Goal: Task Accomplishment & Management: Complete application form

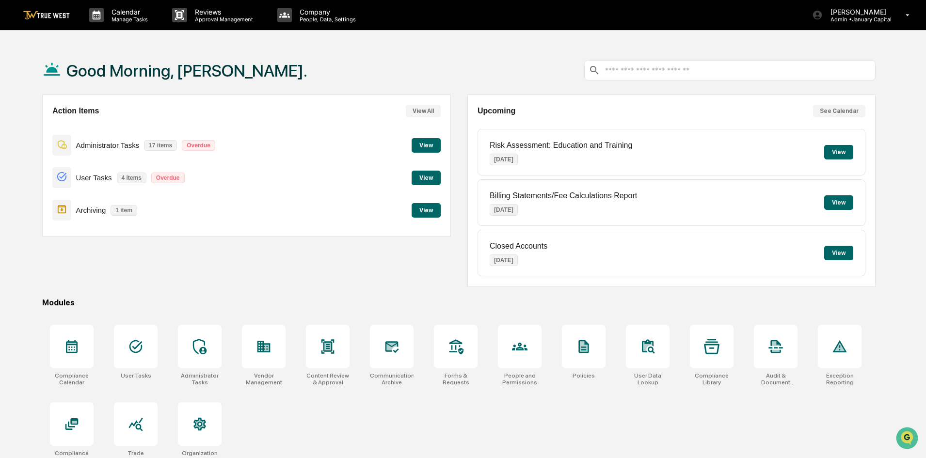
click at [425, 209] on button "View" at bounding box center [426, 210] width 29 height 15
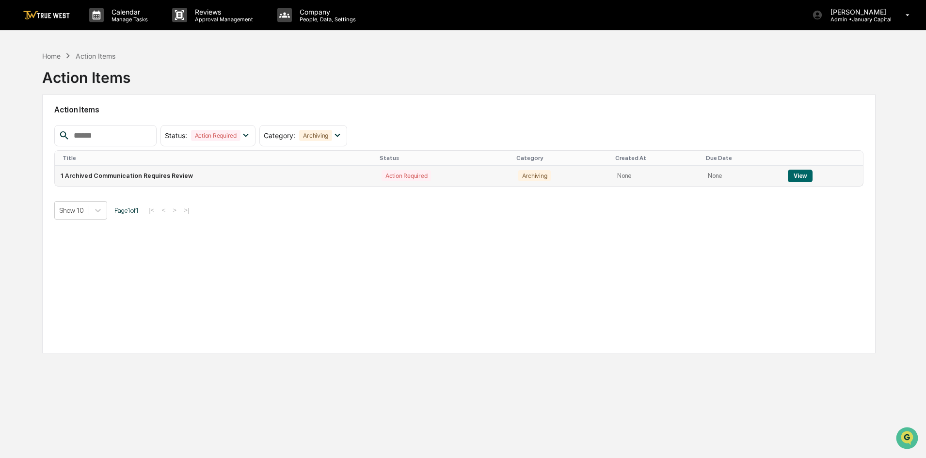
click at [148, 175] on td "1 Archived Communication Requires Review" at bounding box center [215, 176] width 321 height 20
click at [797, 175] on button "View" at bounding box center [800, 176] width 25 height 13
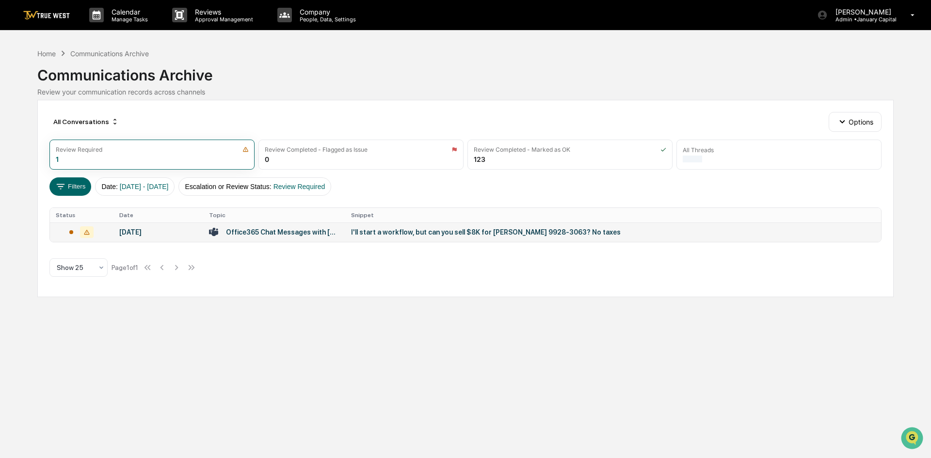
click at [399, 232] on div "I'll start a workflow, but can you sell $8K for Stephanie Owens 9928-3063? No t…" at bounding box center [545, 232] width 388 height 8
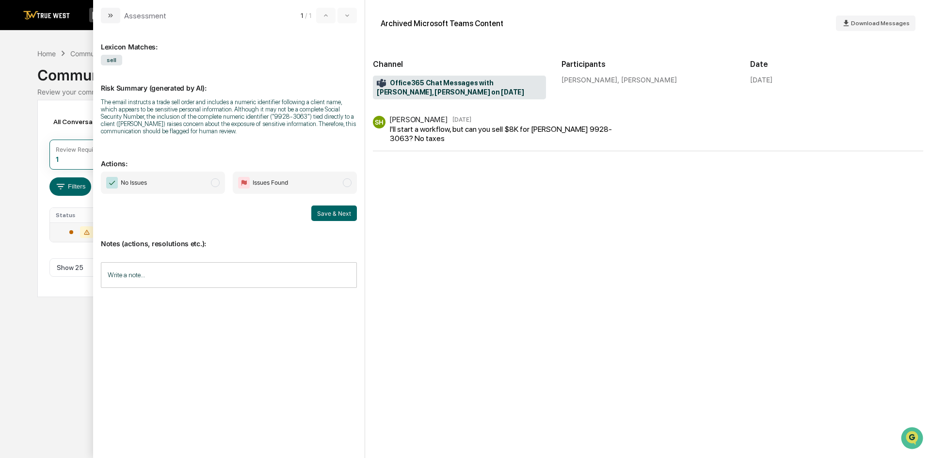
click at [157, 173] on span "No Issues" at bounding box center [163, 183] width 124 height 22
click at [333, 210] on button "Save & Next" at bounding box center [334, 214] width 46 height 16
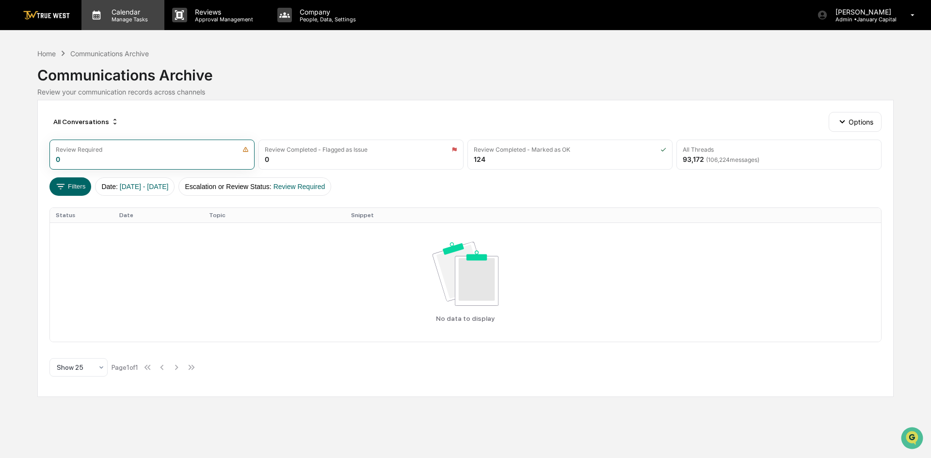
click at [130, 10] on p "Calendar" at bounding box center [128, 12] width 49 height 8
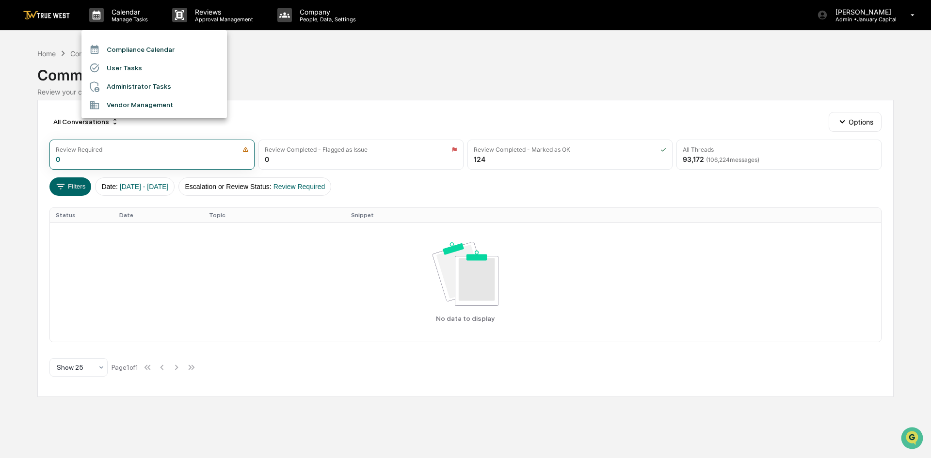
click at [147, 106] on li "Vendor Management" at bounding box center [153, 105] width 145 height 18
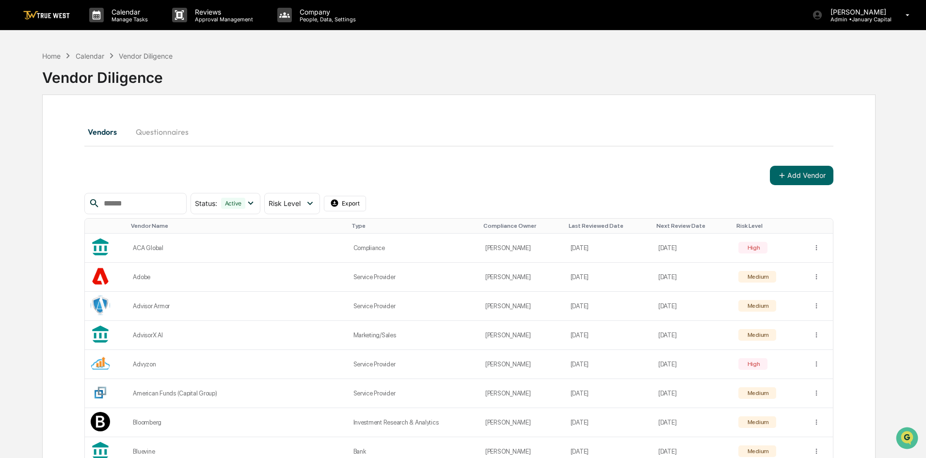
click at [149, 204] on input "text" at bounding box center [141, 203] width 82 height 13
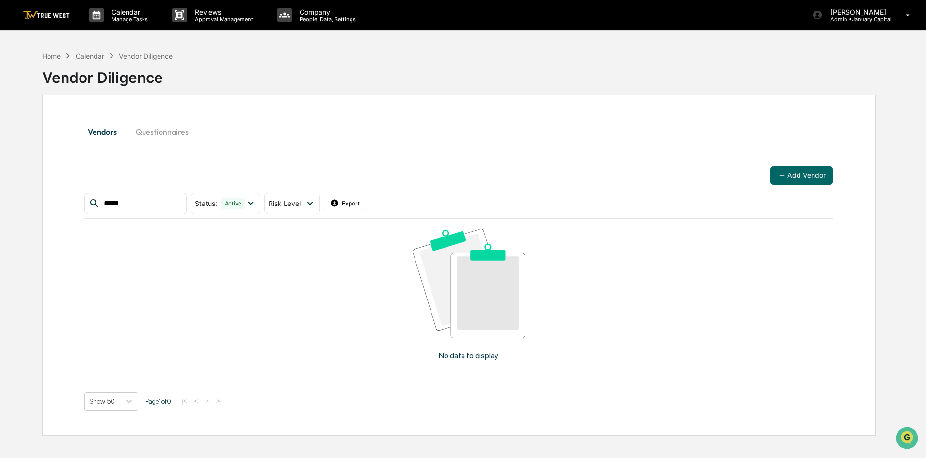
type input "*****"
click at [822, 175] on button "Add Vendor" at bounding box center [802, 175] width 64 height 19
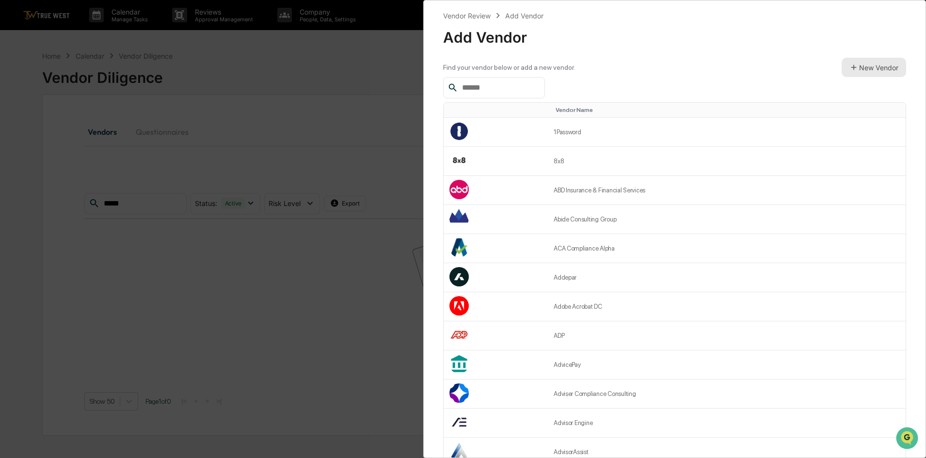
click at [869, 67] on button "New Vendor" at bounding box center [874, 67] width 64 height 19
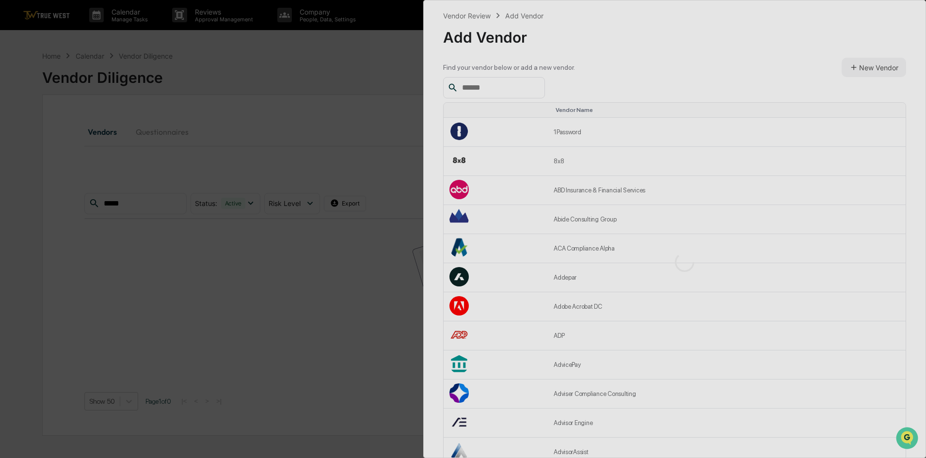
click at [487, 81] on div at bounding box center [684, 262] width 521 height 524
click at [690, 78] on div at bounding box center [684, 262] width 521 height 524
click at [391, 68] on div "Vendor Review Add Vendor Add Vendor Find your vendor below or add a new vendor.…" at bounding box center [463, 229] width 926 height 458
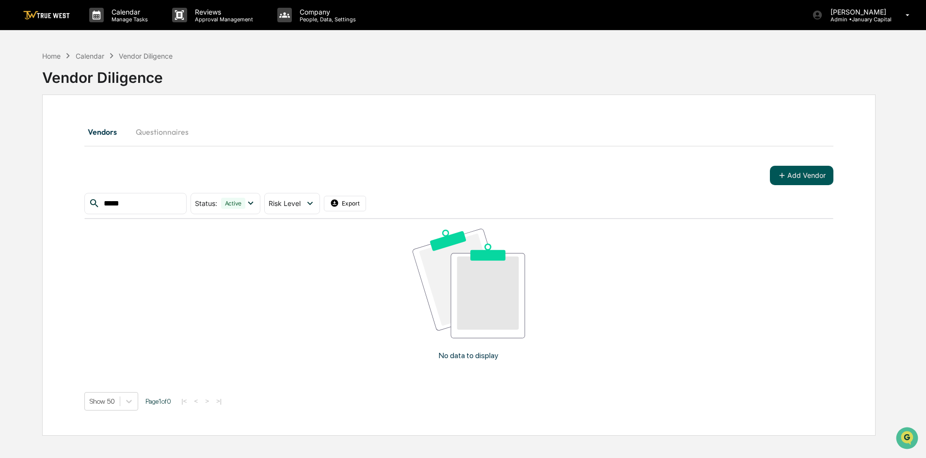
click at [788, 176] on button "Add Vendor" at bounding box center [802, 175] width 64 height 19
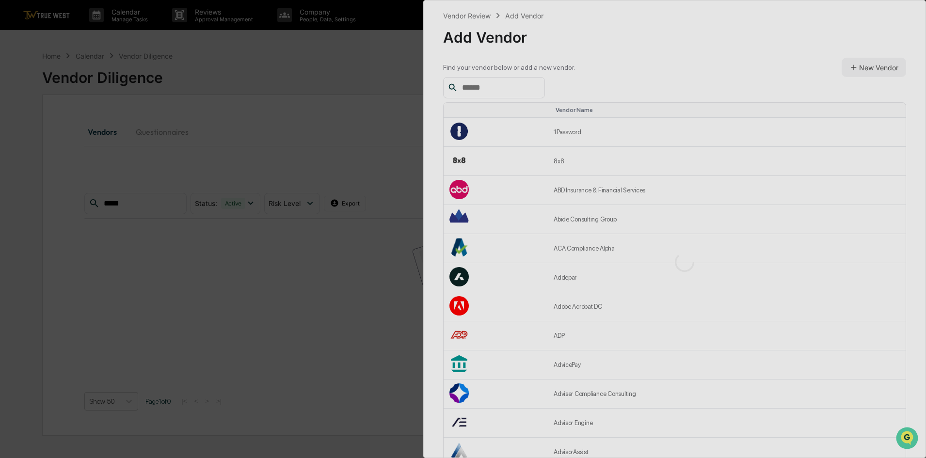
click at [506, 86] on div at bounding box center [684, 262] width 521 height 524
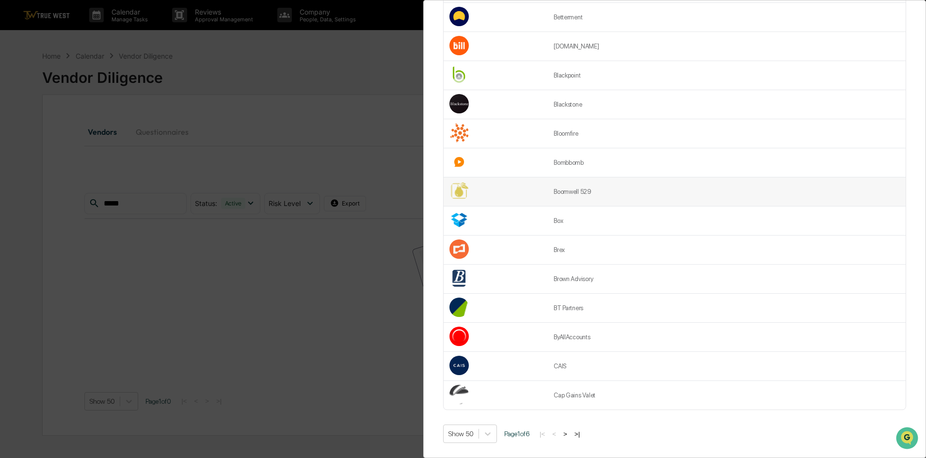
scroll to position [1167, 0]
click at [583, 430] on button ">|" at bounding box center [577, 434] width 11 height 8
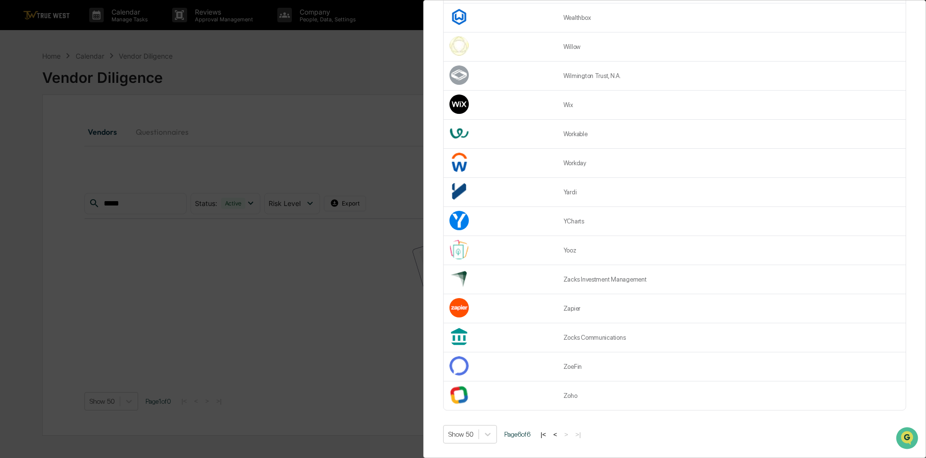
scroll to position [585, 0]
click at [560, 430] on button "<" at bounding box center [555, 434] width 10 height 8
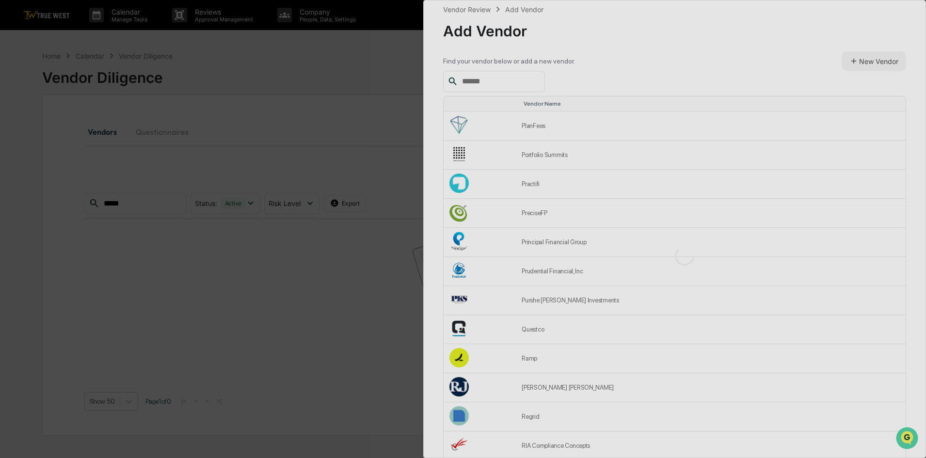
scroll to position [0, 0]
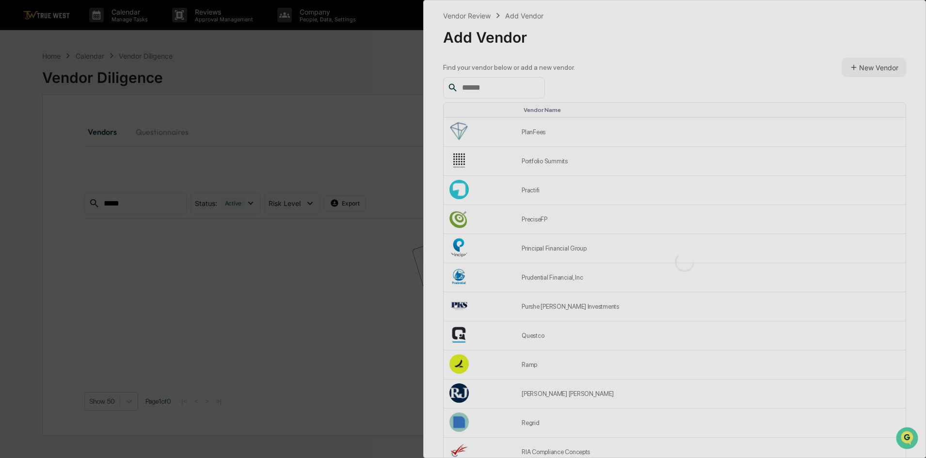
click at [349, 315] on div "Vendor Review Add Vendor Add Vendor Find your vendor below or add a new vendor.…" at bounding box center [463, 229] width 926 height 458
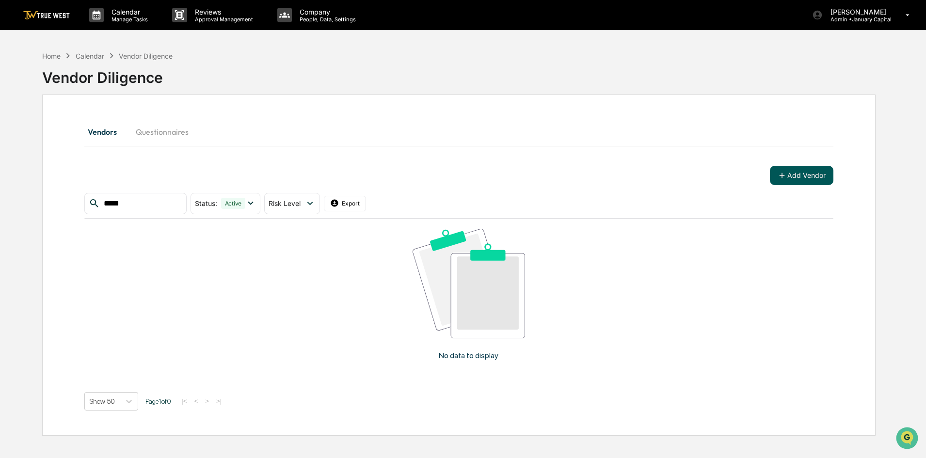
click at [790, 177] on button "Add Vendor" at bounding box center [802, 175] width 64 height 19
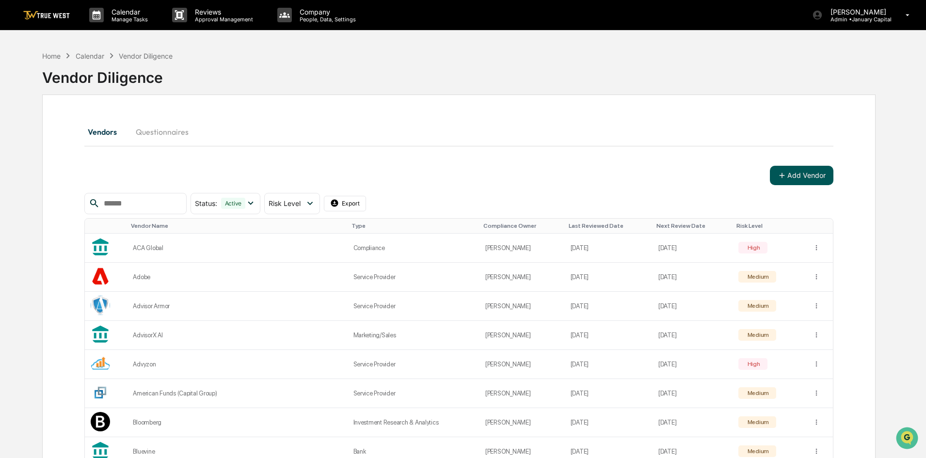
click at [792, 179] on button "Add Vendor" at bounding box center [802, 175] width 64 height 19
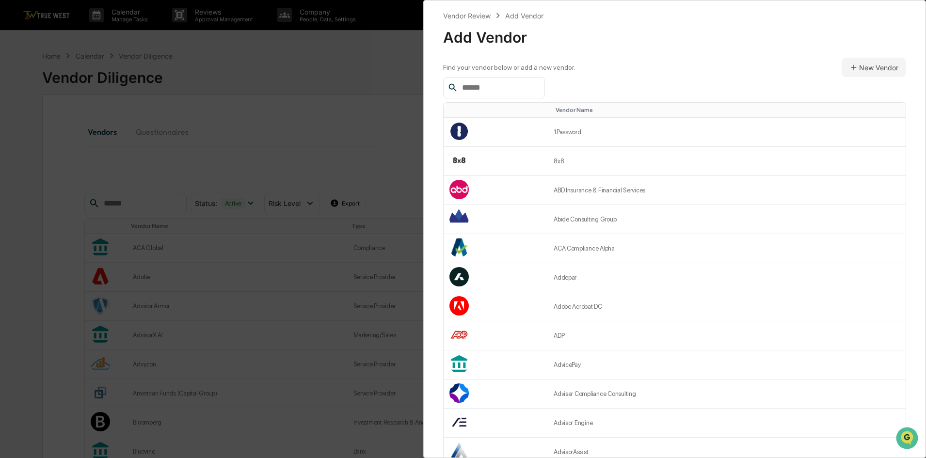
click at [517, 87] on input "text" at bounding box center [499, 87] width 82 height 13
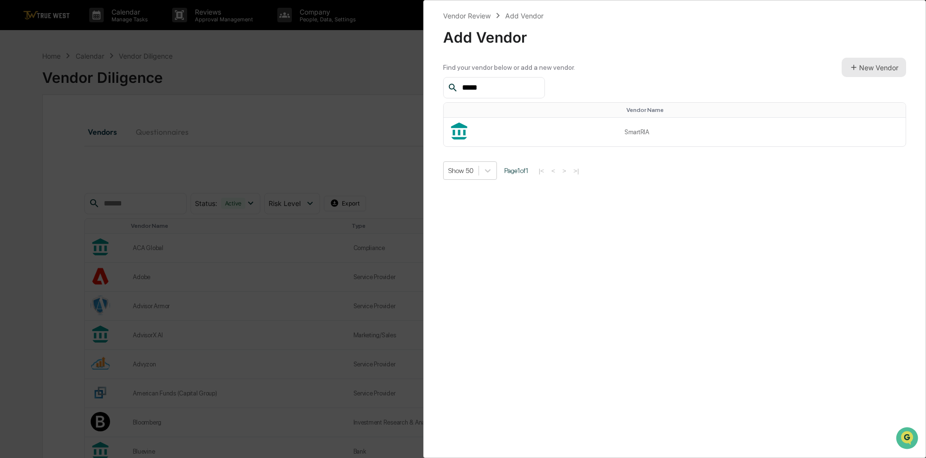
type input "*****"
click at [871, 69] on button "New Vendor" at bounding box center [874, 67] width 64 height 19
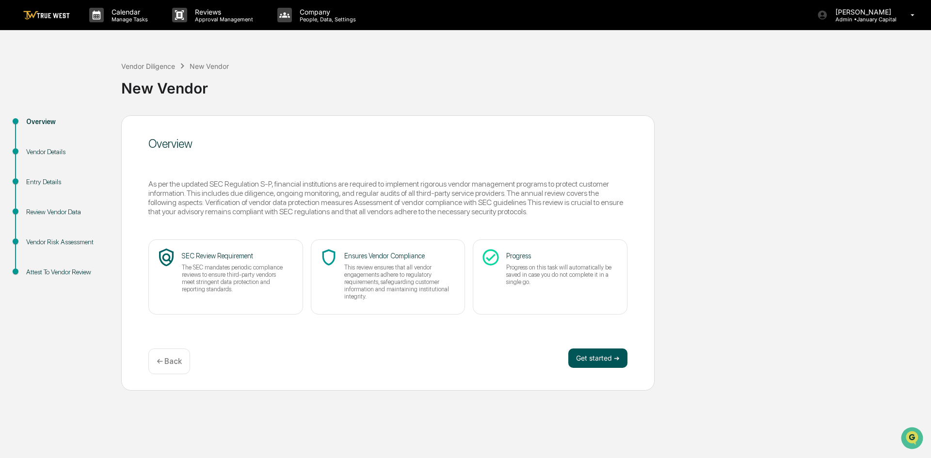
click at [594, 361] on button "Get started ➔" at bounding box center [597, 358] width 59 height 19
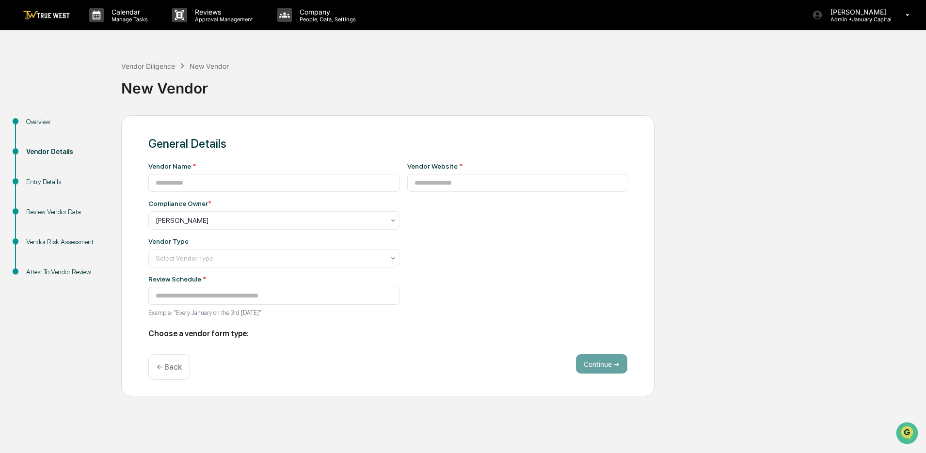
type input "**********"
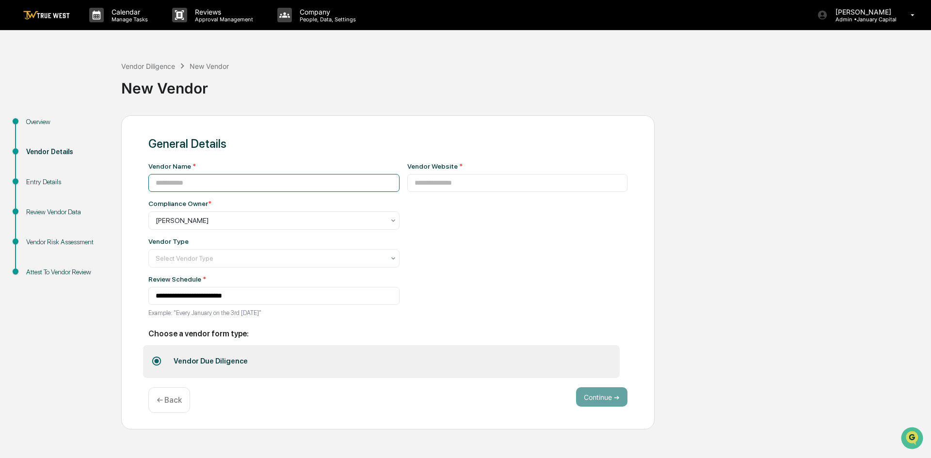
click at [205, 187] on input at bounding box center [273, 183] width 251 height 18
type input "********"
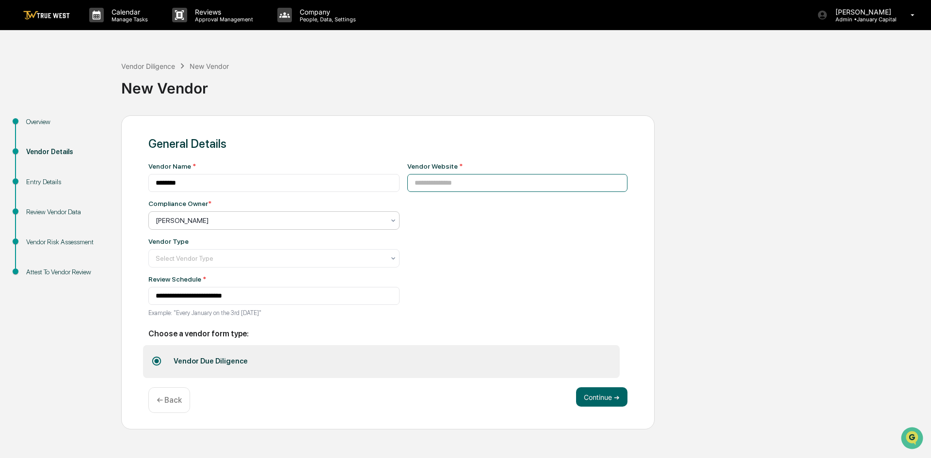
click at [480, 180] on input at bounding box center [517, 183] width 221 height 18
paste input "**********"
type input "**********"
click at [450, 223] on div "**********" at bounding box center [517, 242] width 221 height 161
click at [346, 220] on div at bounding box center [270, 221] width 229 height 10
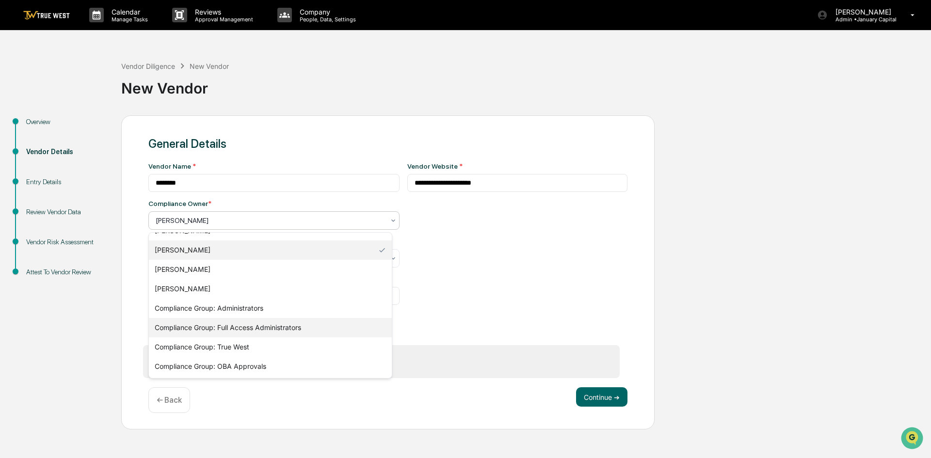
scroll to position [62, 0]
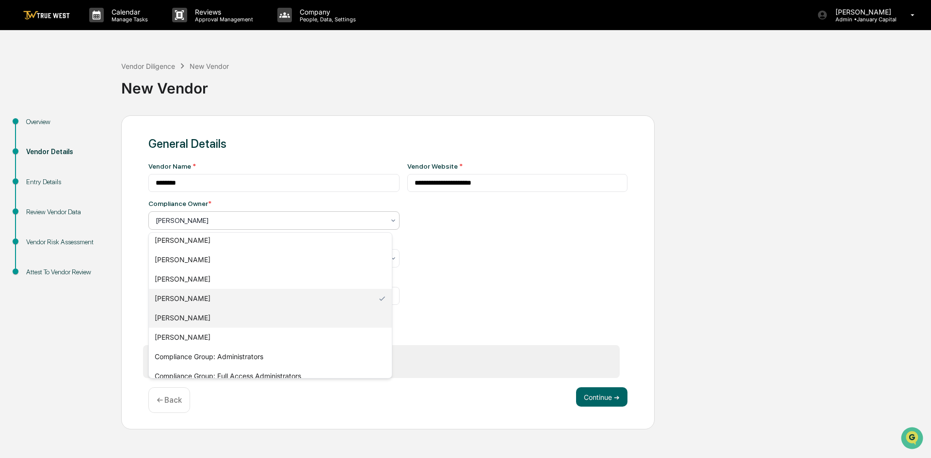
click at [221, 321] on div "[PERSON_NAME]" at bounding box center [270, 317] width 243 height 19
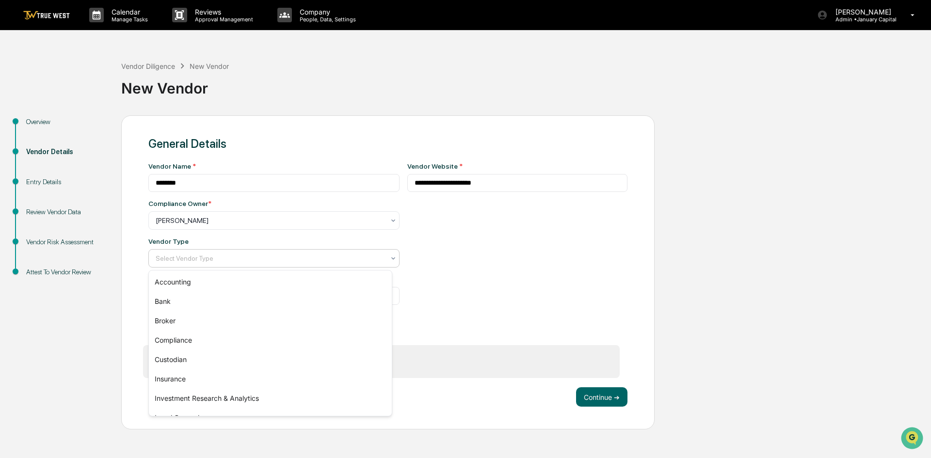
click at [348, 257] on div at bounding box center [270, 259] width 229 height 10
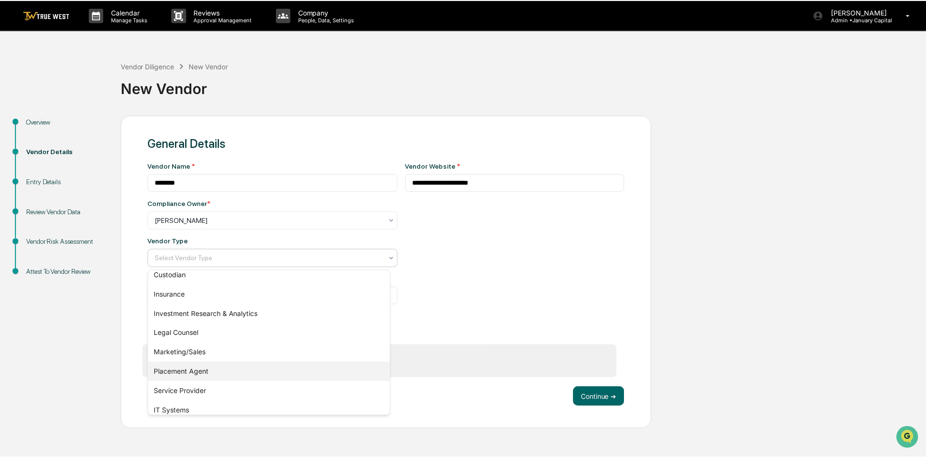
scroll to position [111, 0]
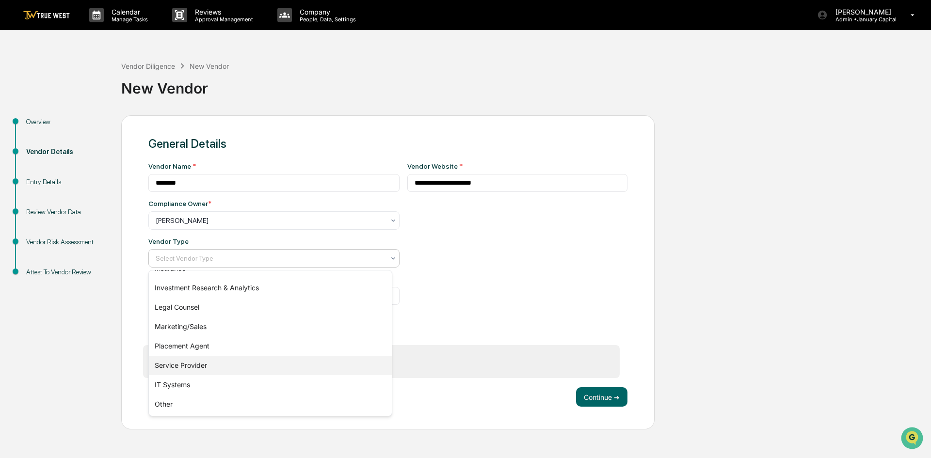
click at [235, 365] on div "Service Provider" at bounding box center [270, 365] width 243 height 19
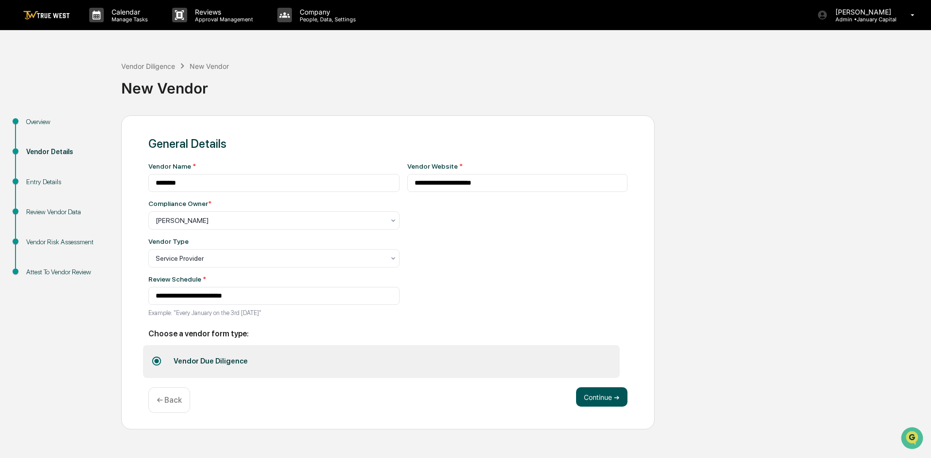
click at [609, 399] on button "Continue ➔" at bounding box center [601, 396] width 51 height 19
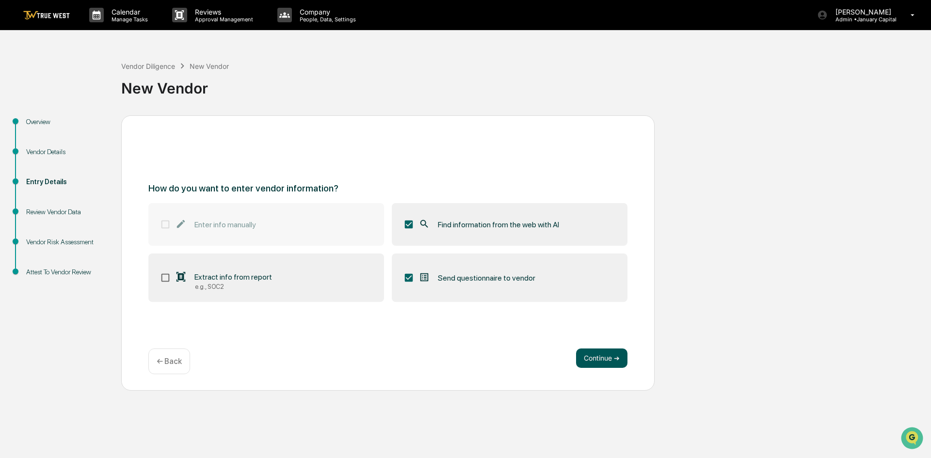
click at [601, 357] on button "Continue ➔" at bounding box center [601, 358] width 51 height 19
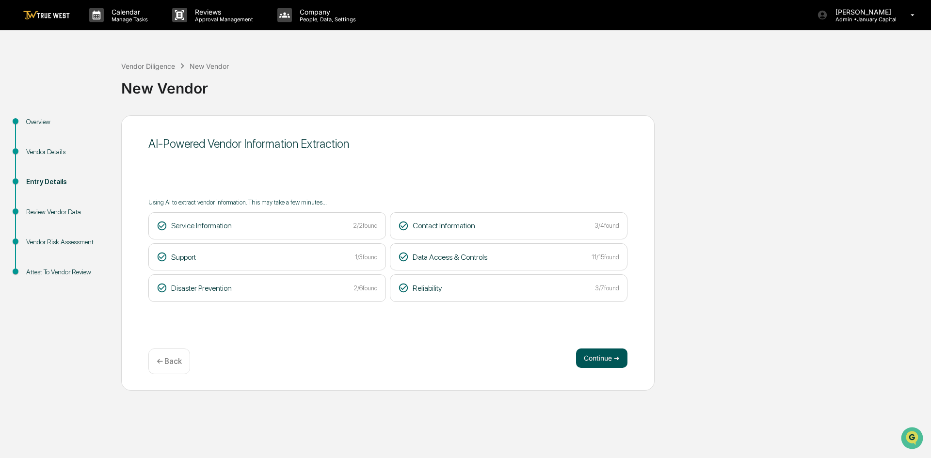
click at [608, 356] on button "Continue ➔" at bounding box center [601, 358] width 51 height 19
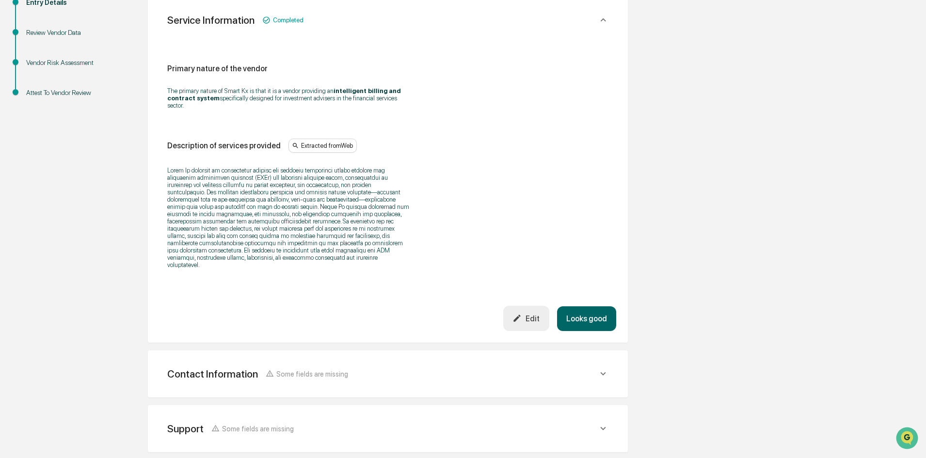
scroll to position [194, 0]
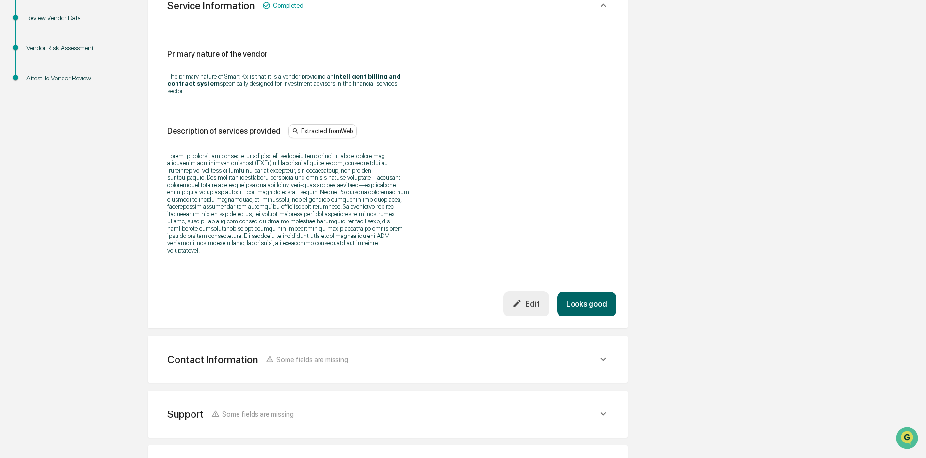
click at [528, 354] on div "Contact Information Some fields are missing" at bounding box center [382, 360] width 431 height 12
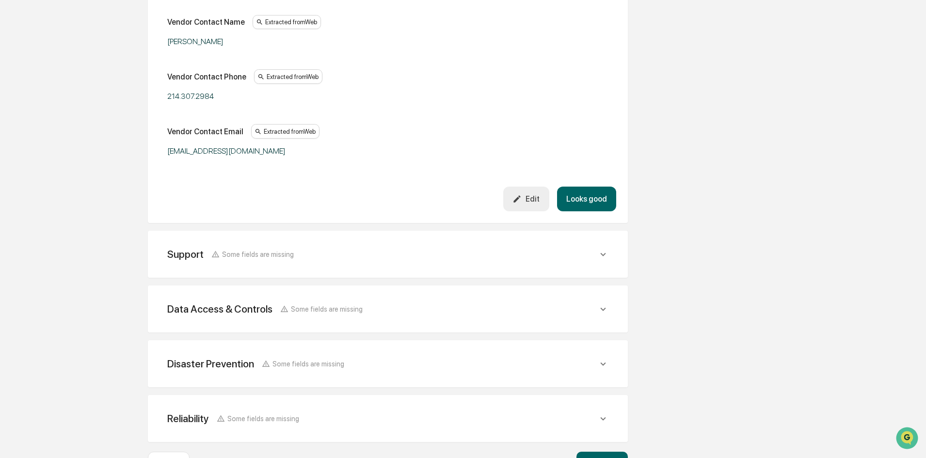
scroll to position [630, 0]
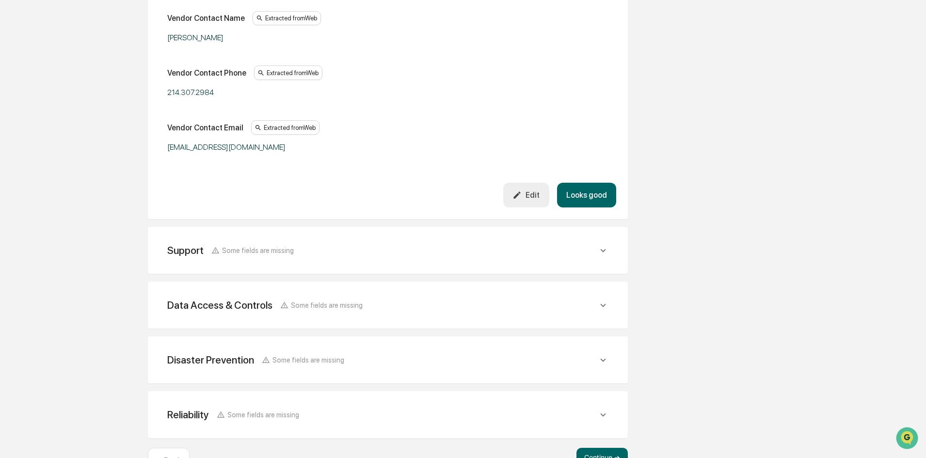
click at [515, 244] on div "Support Some fields are missing" at bounding box center [382, 250] width 431 height 12
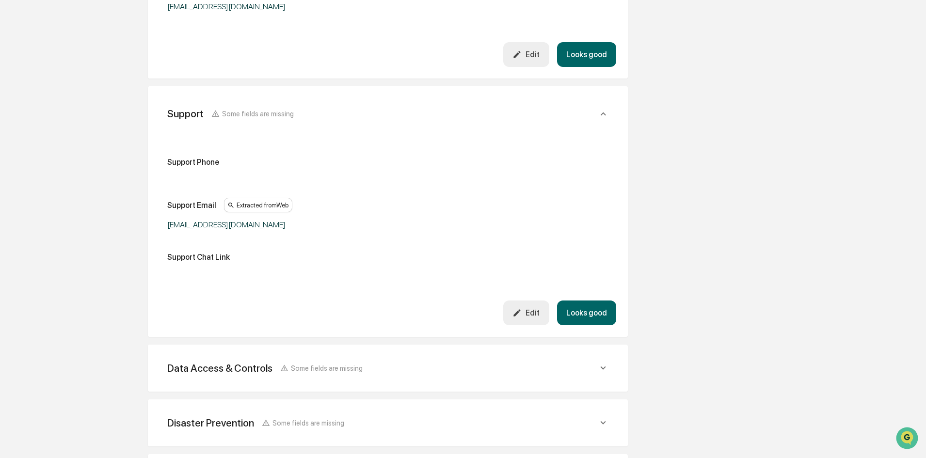
scroll to position [776, 0]
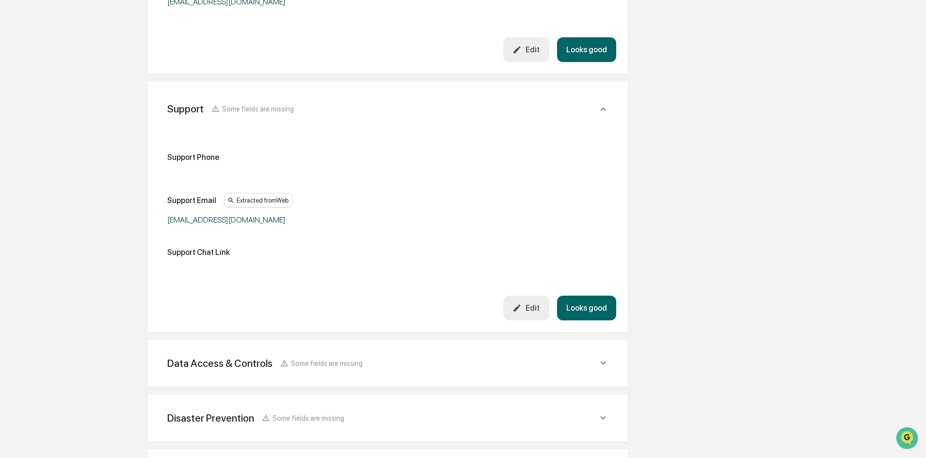
click at [504, 357] on div "Data Access & Controls Some fields are missing" at bounding box center [382, 363] width 431 height 12
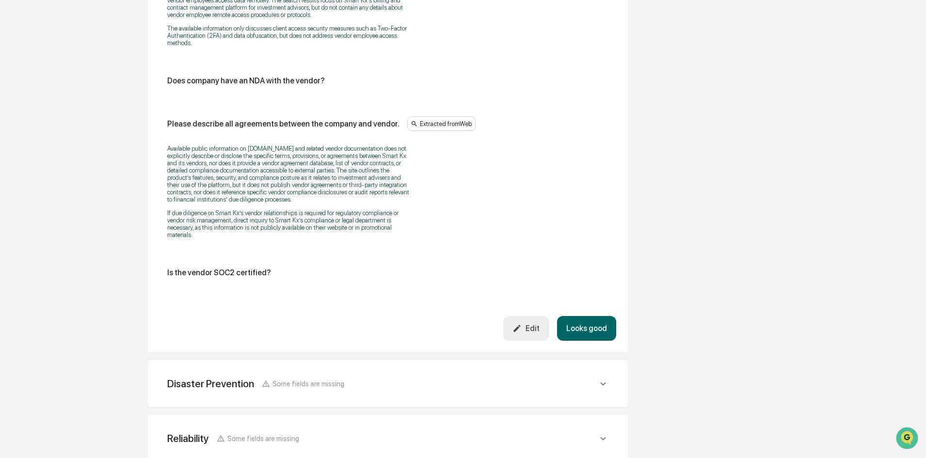
scroll to position [2204, 0]
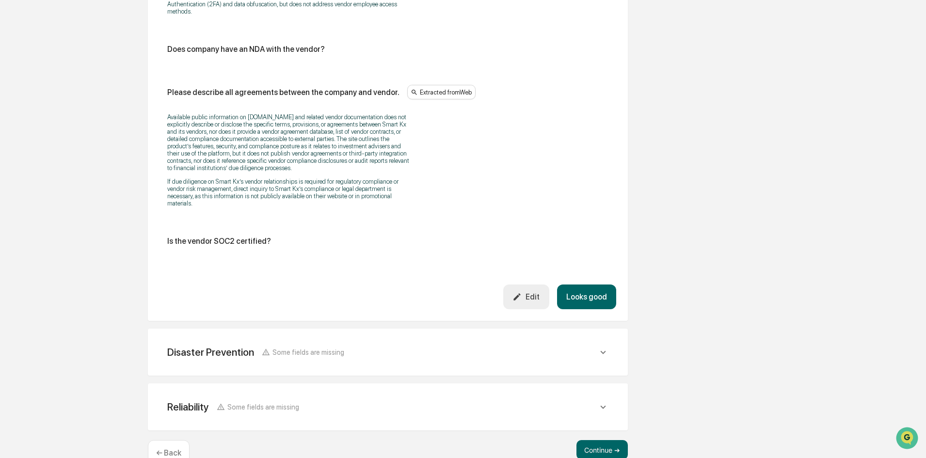
click at [528, 346] on div "Disaster Prevention Some fields are missing" at bounding box center [382, 352] width 431 height 12
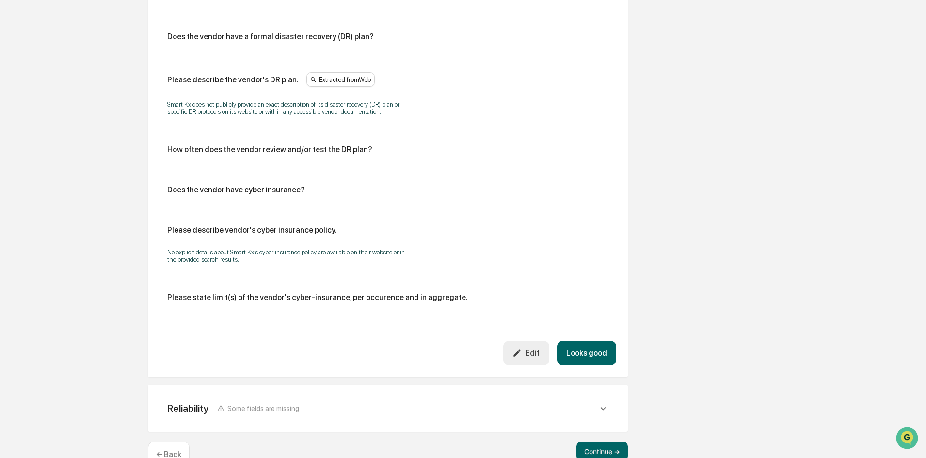
scroll to position [2574, 0]
click at [514, 384] on div "Reliability Some fields are missing Does the vendor has a formal business conti…" at bounding box center [388, 407] width 480 height 47
click at [607, 440] on button "Continue ➔" at bounding box center [602, 449] width 51 height 19
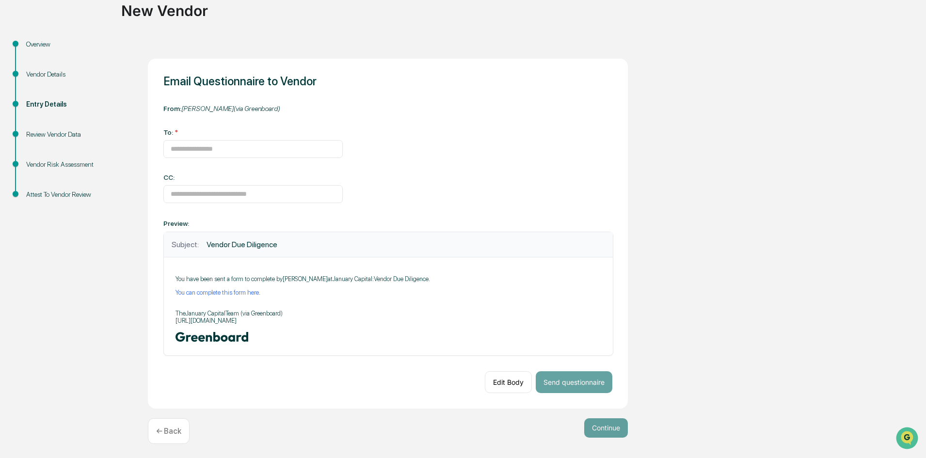
scroll to position [80, 0]
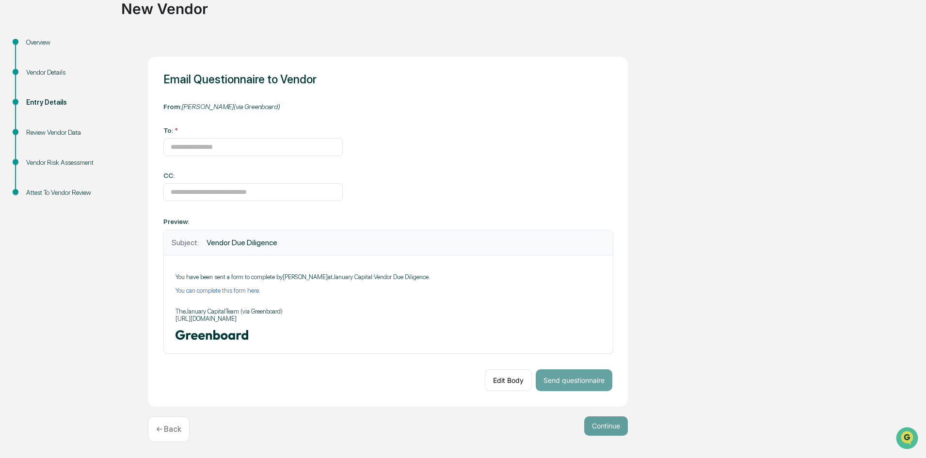
click at [316, 282] on div "You have been sent a form to complete by Joseph Moss at January Capital : Vendo…" at bounding box center [389, 308] width 426 height 68
click at [323, 276] on p "You have been sent a form to complete by Joseph Moss at January Capital : Vendo…" at bounding box center [389, 277] width 426 height 7
click at [231, 142] on input at bounding box center [252, 147] width 179 height 18
type input "**********"
click at [594, 377] on button "Send questionnaire" at bounding box center [574, 381] width 77 height 22
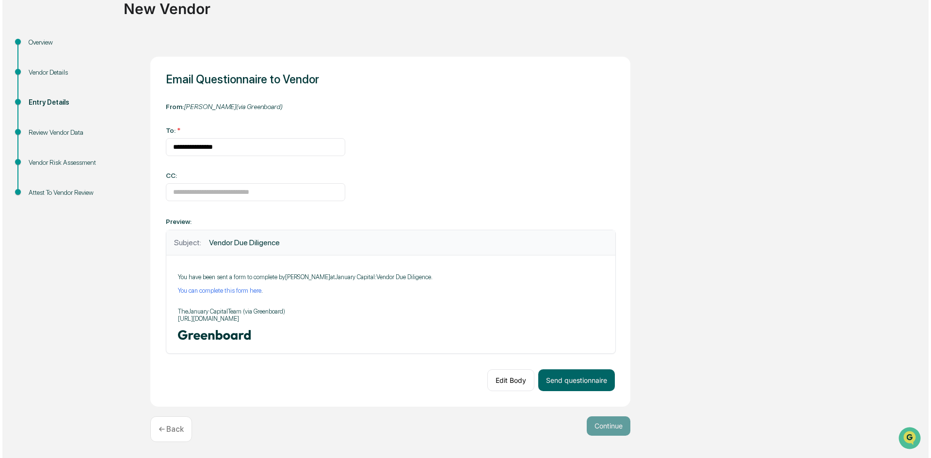
scroll to position [0, 0]
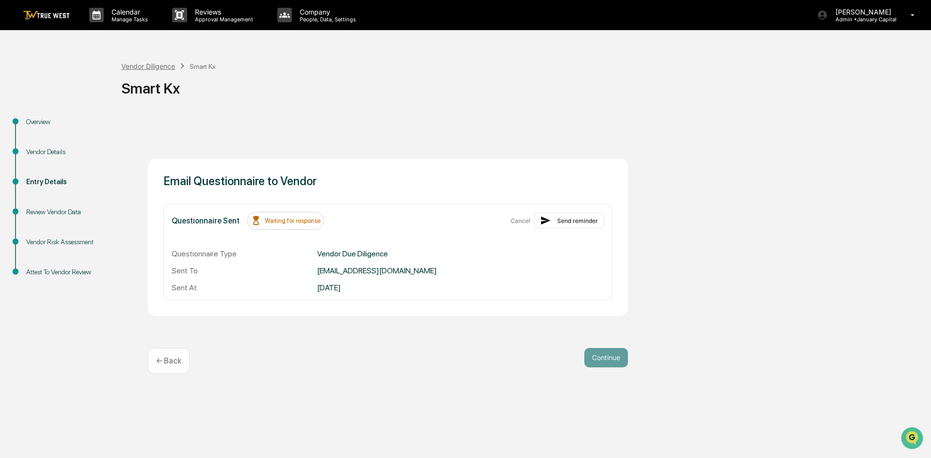
click at [156, 66] on div "Vendor Diligence" at bounding box center [148, 66] width 54 height 8
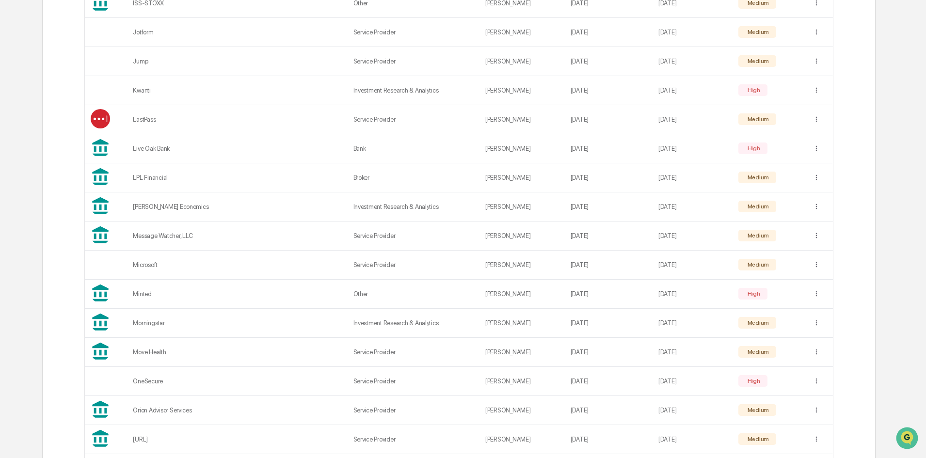
scroll to position [1288, 0]
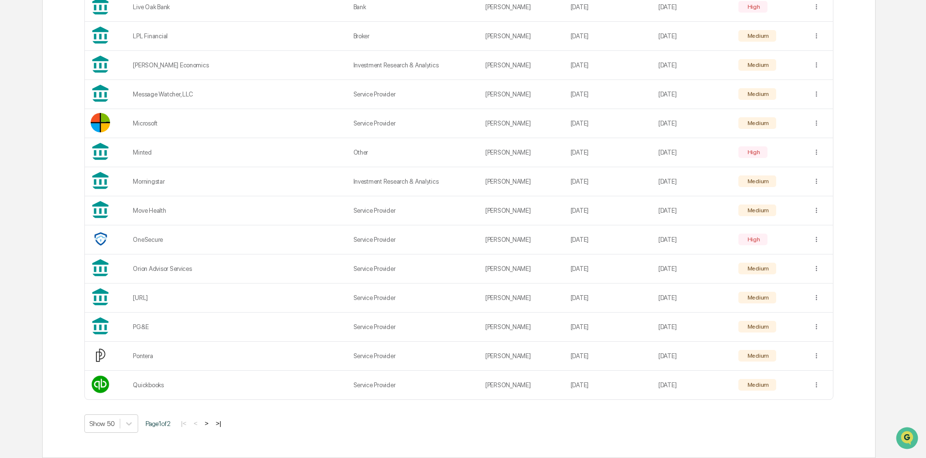
click at [211, 422] on button ">" at bounding box center [207, 423] width 10 height 8
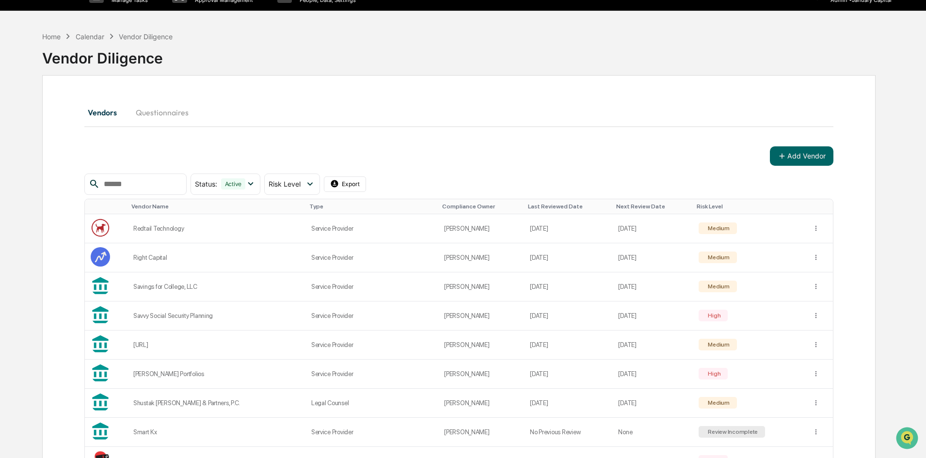
scroll to position [0, 0]
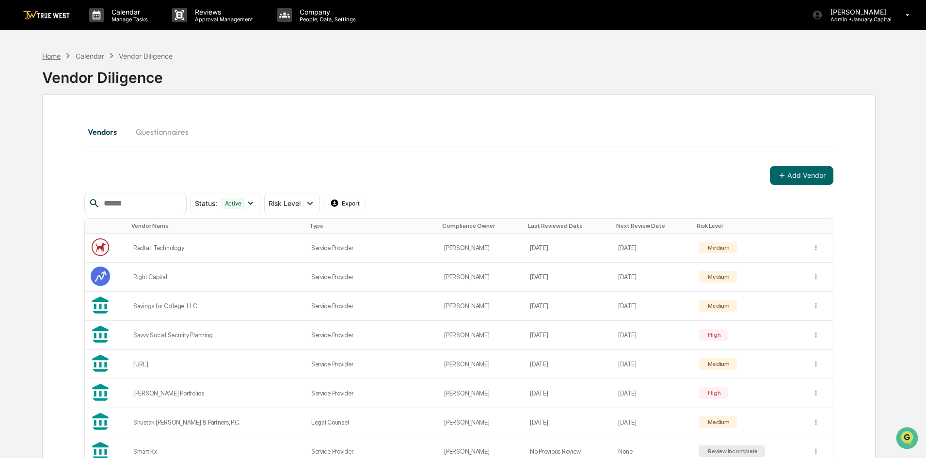
click at [45, 55] on div "Home" at bounding box center [51, 56] width 18 height 8
